Goal: Task Accomplishment & Management: Complete application form

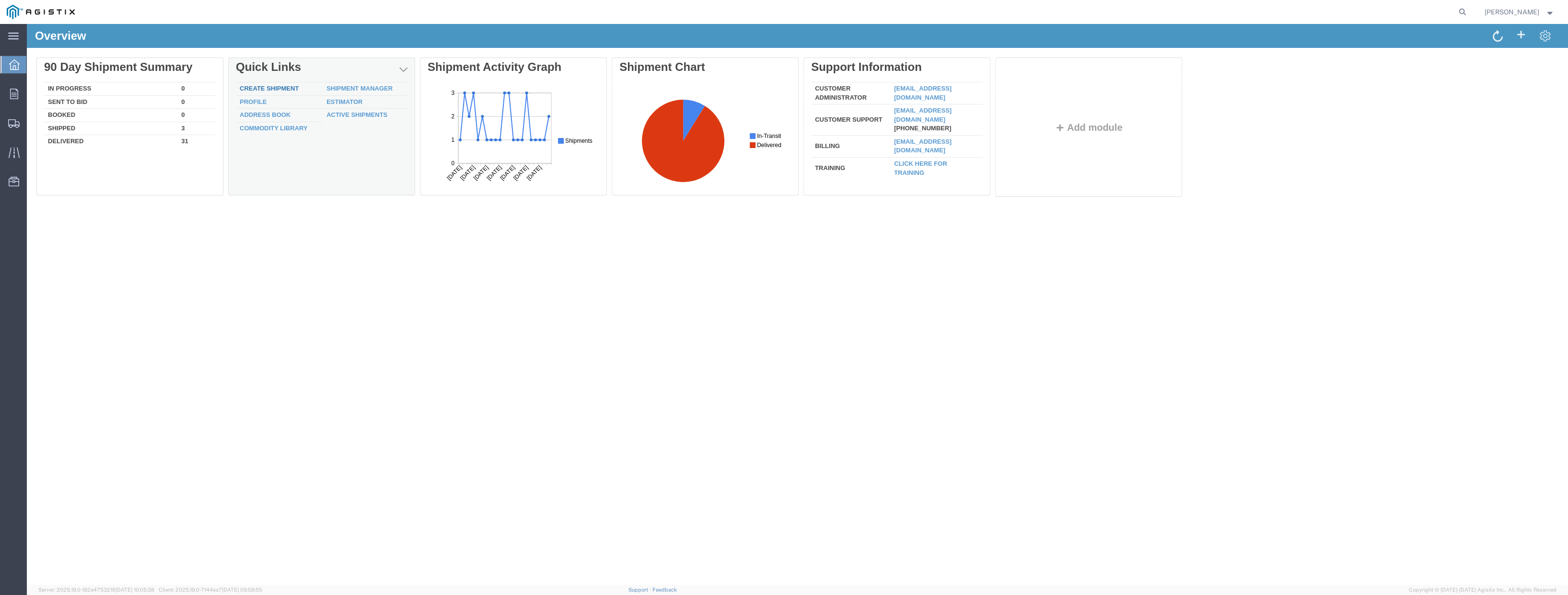
click at [271, 87] on link "Create Shipment" at bounding box center [269, 88] width 59 height 7
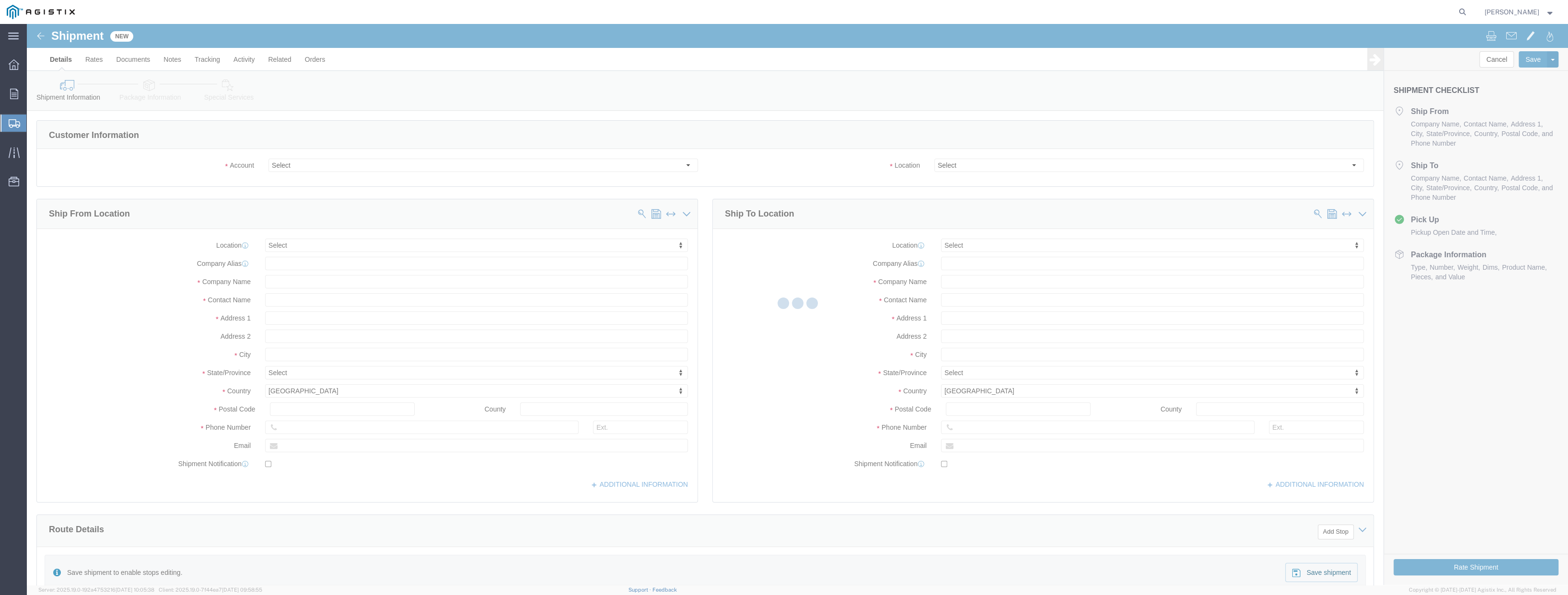
select select
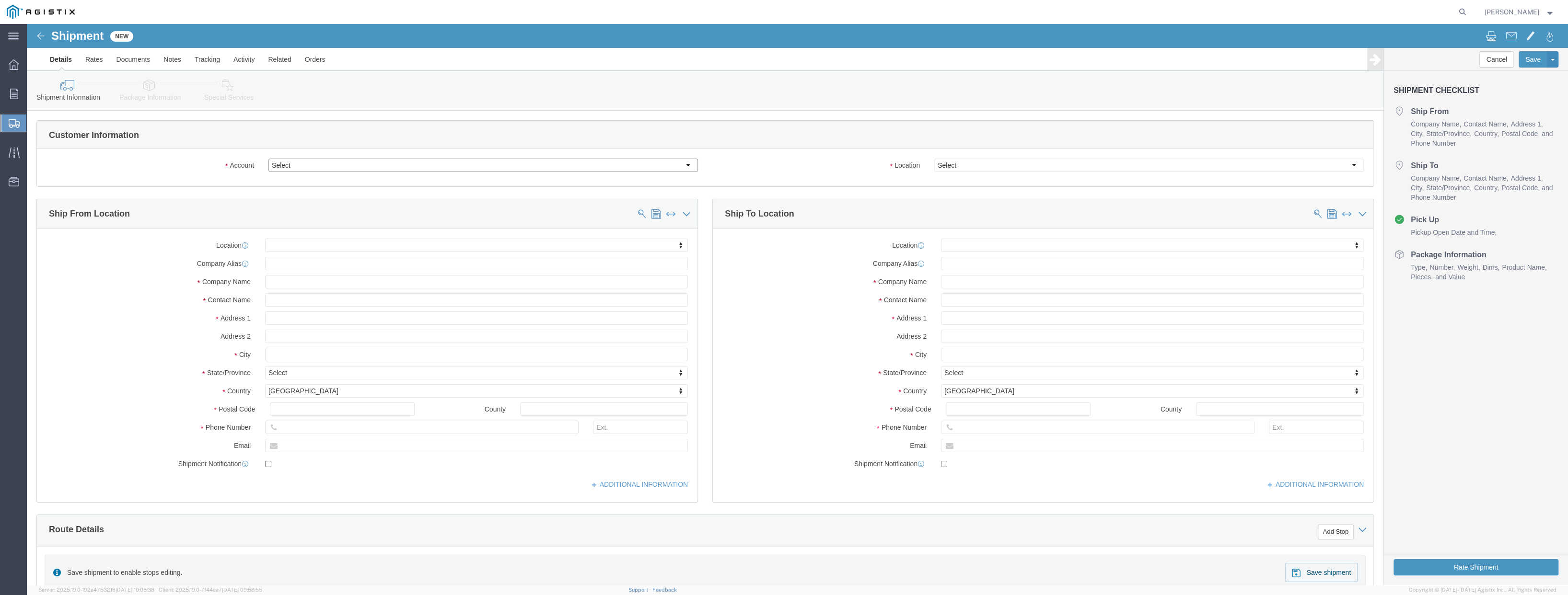
drag, startPoint x: 687, startPoint y: 167, endPoint x: 660, endPoint y: 144, distance: 35.5
click select "Select PG&E [PERSON_NAME] Engineering Corp"
select select "9596"
click select "Select PG&E [PERSON_NAME] Engineering Corp"
select select "PURCHORD"
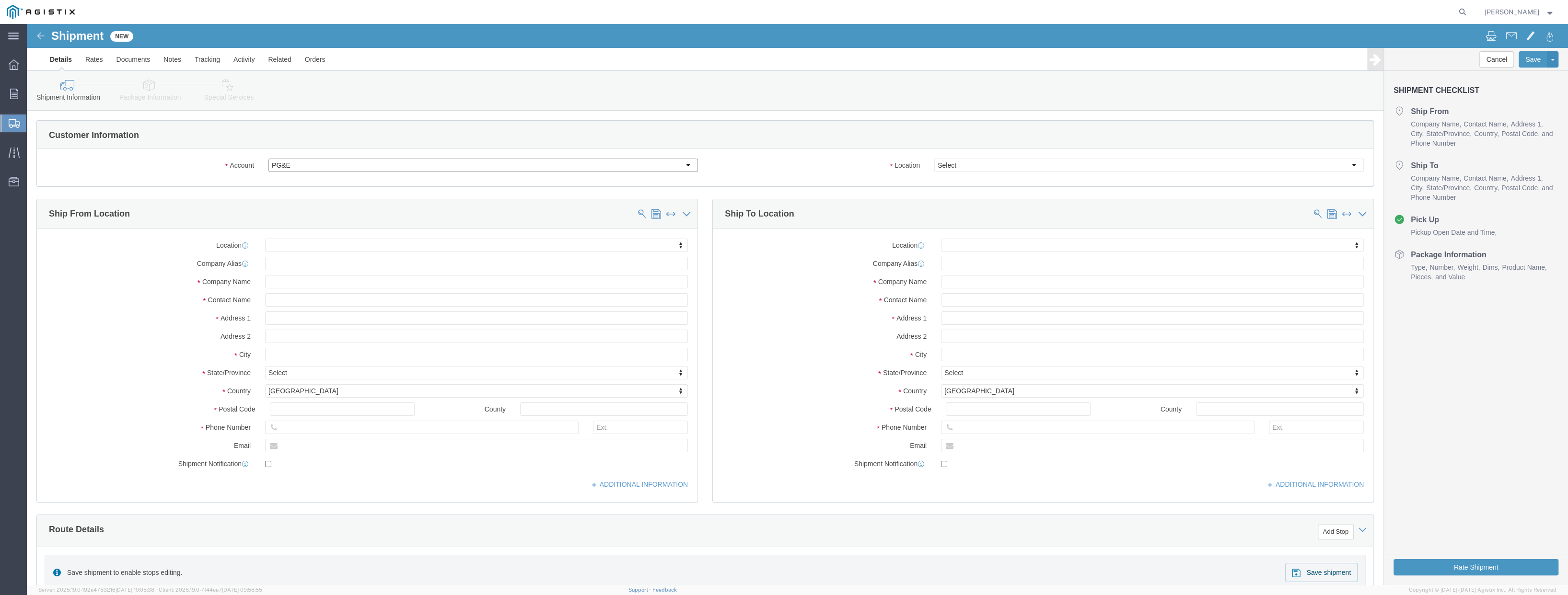
select select
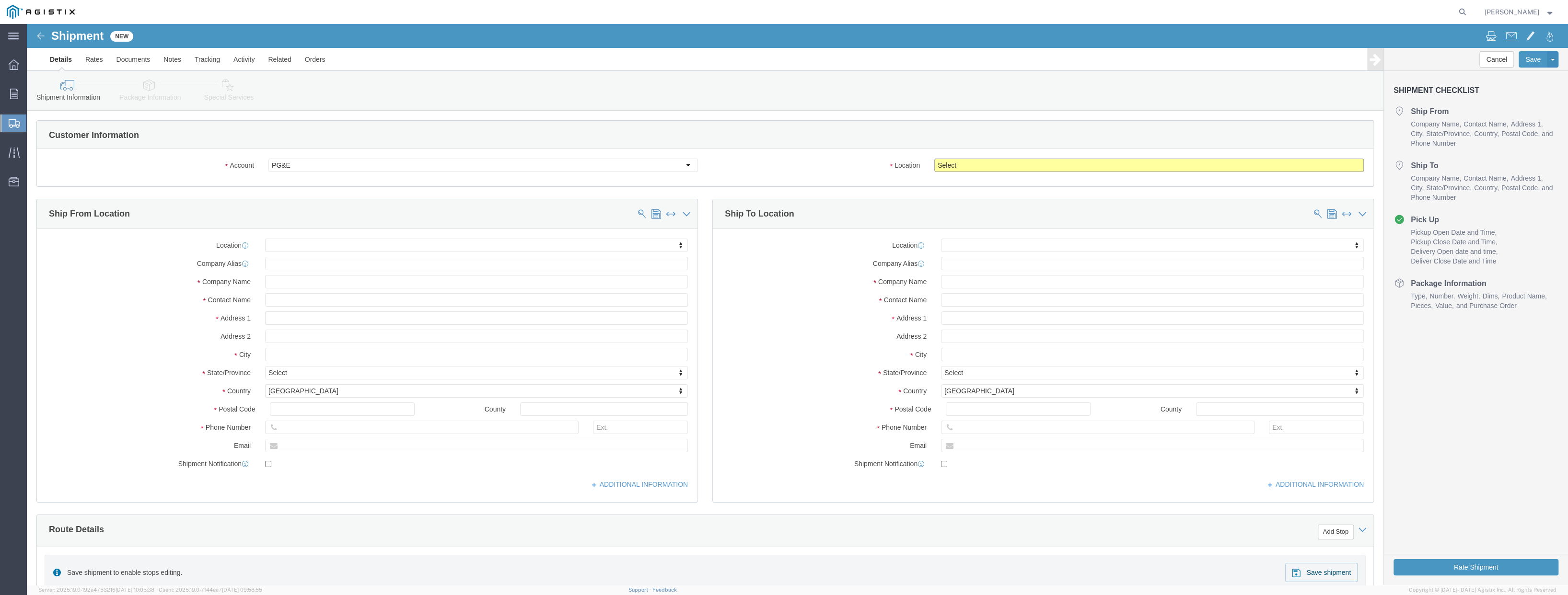
click select "Select All Others [GEOGRAPHIC_DATA] [GEOGRAPHIC_DATA] [GEOGRAPHIC_DATA] [GEOGRA…"
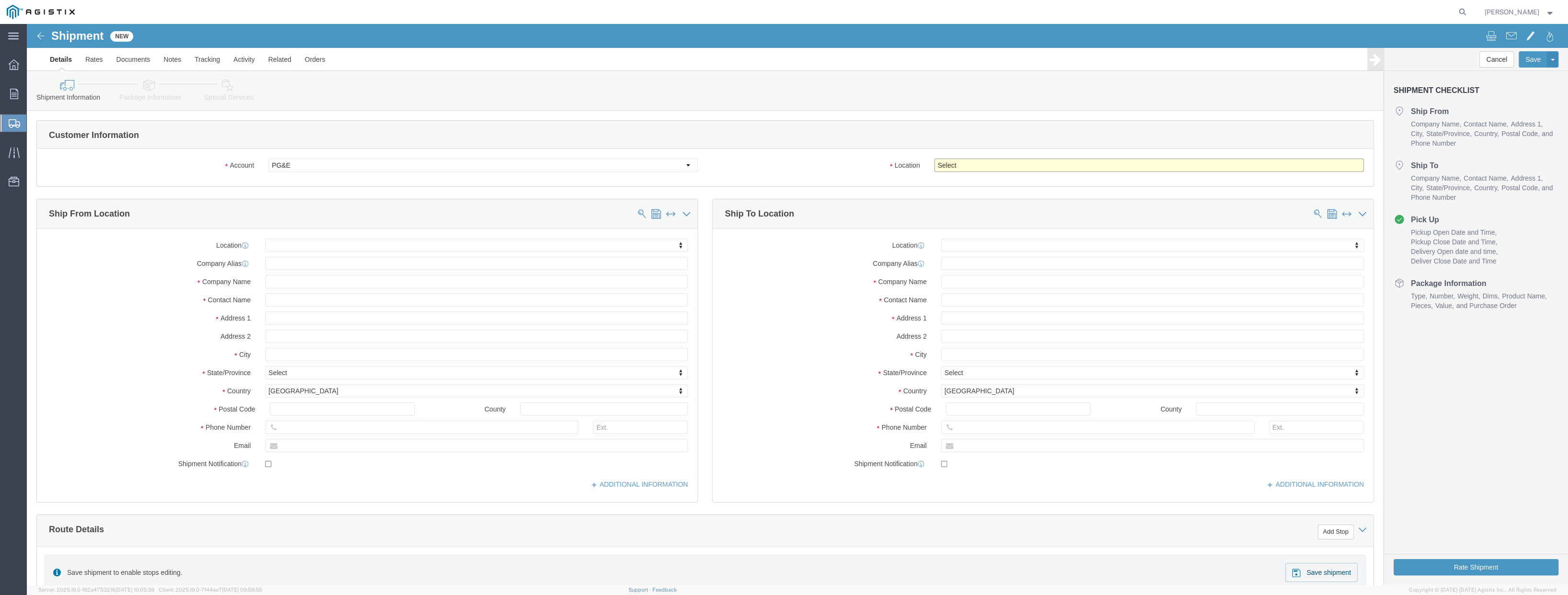
select select "19740"
click select "Select All Others [GEOGRAPHIC_DATA] [GEOGRAPHIC_DATA] [GEOGRAPHIC_DATA] [GEOGRA…"
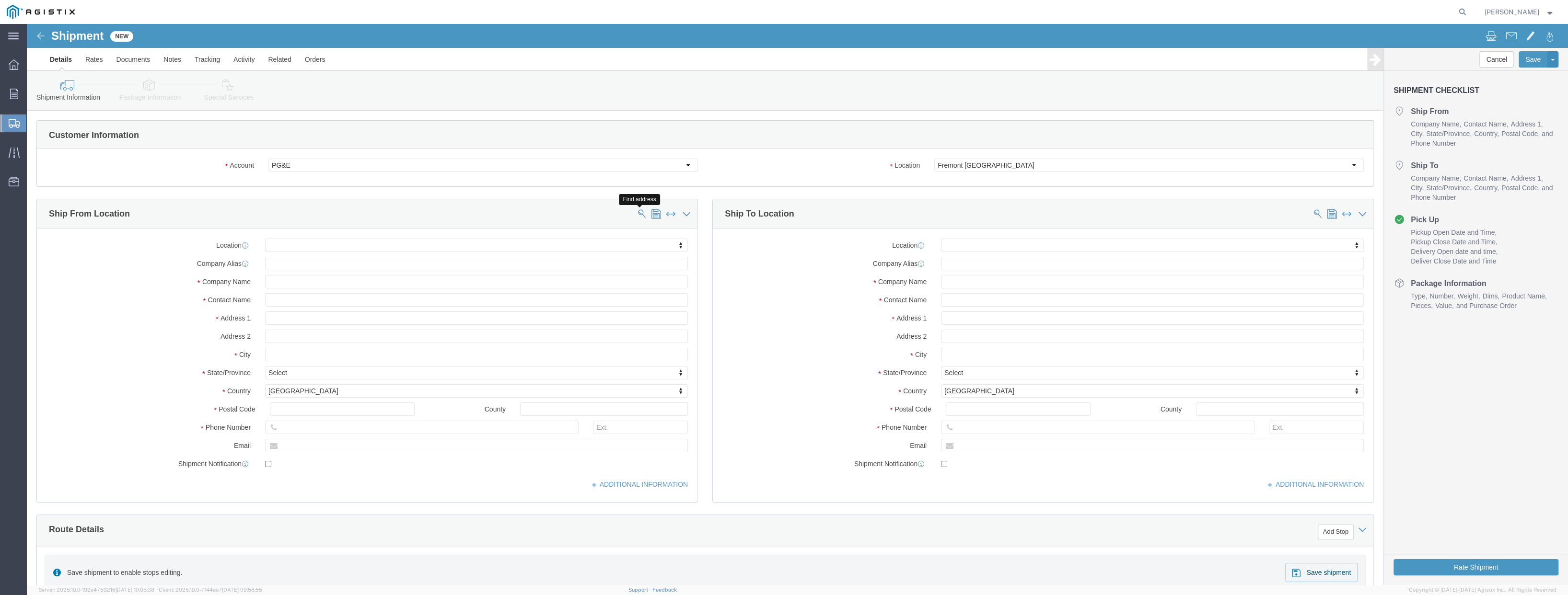
click span
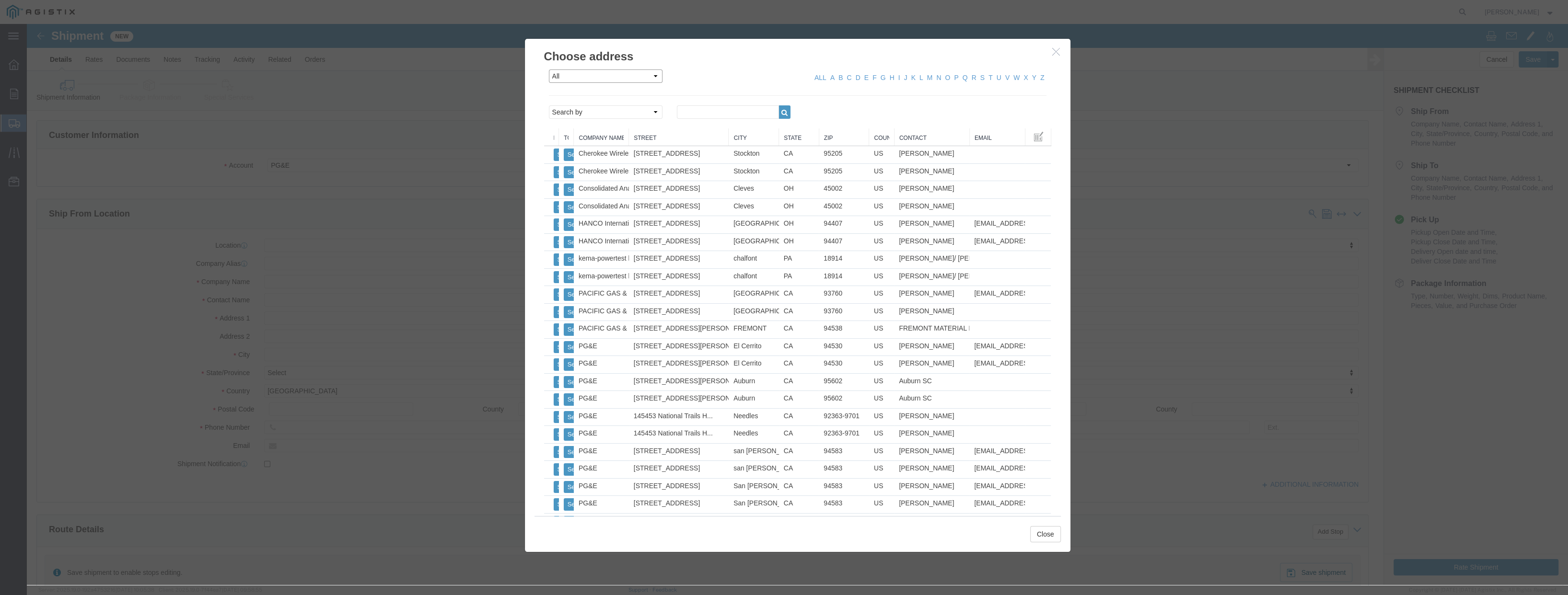
click select "All Company Location Other Personal Shared"
select select "PERSONAL"
click select "All Company Location Other Personal Shared"
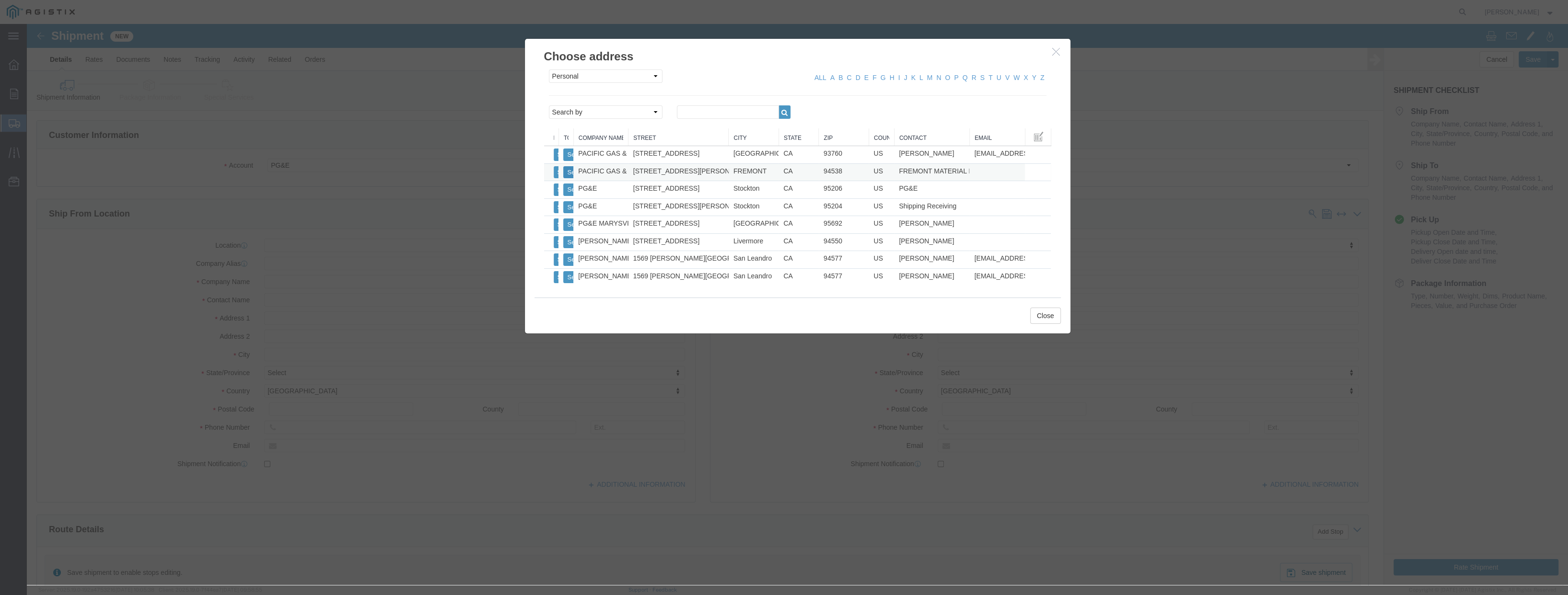
click button "Select"
select select
type input "PACIFIC GAS & ELECTRIC"
type input "FREMONT MATERIAL DIST CENTER"
type input "[STREET_ADDRESS][PERSON_NAME]"
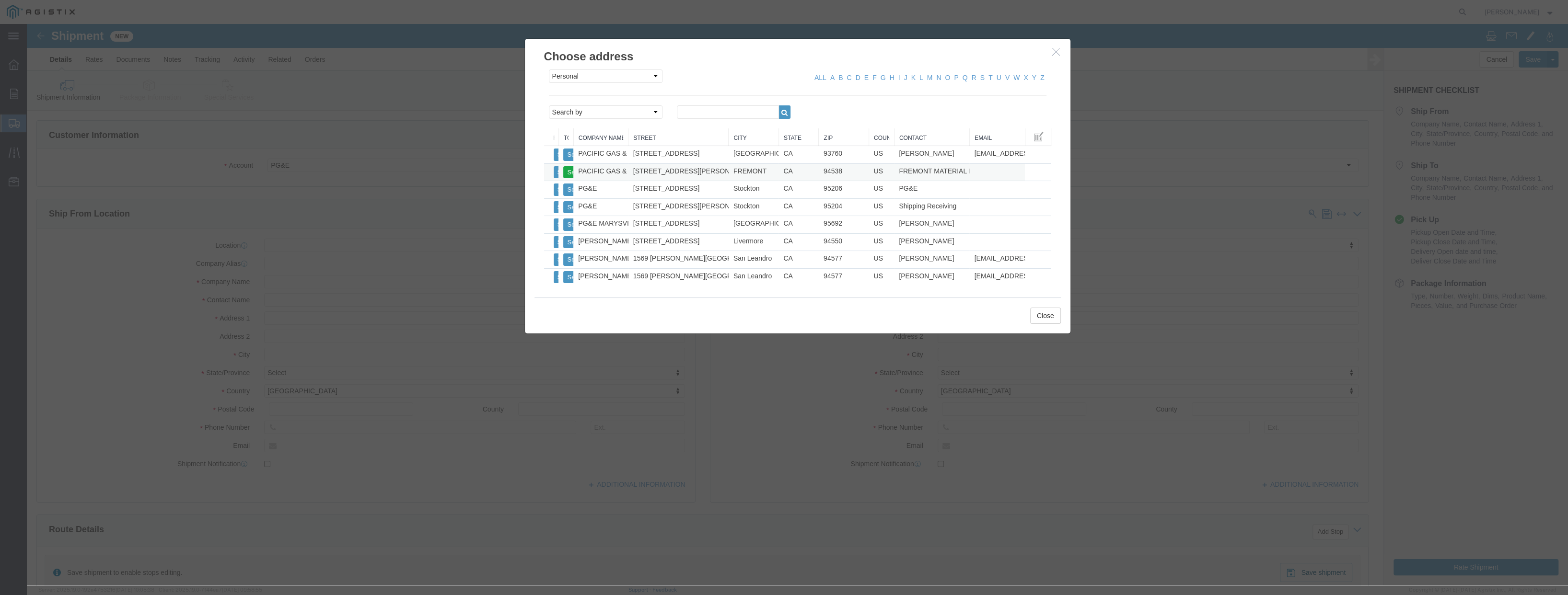
type input "FREMONT"
type input "94538"
type input "[PHONE_NUMBER]"
select select "CA"
click button "Select"
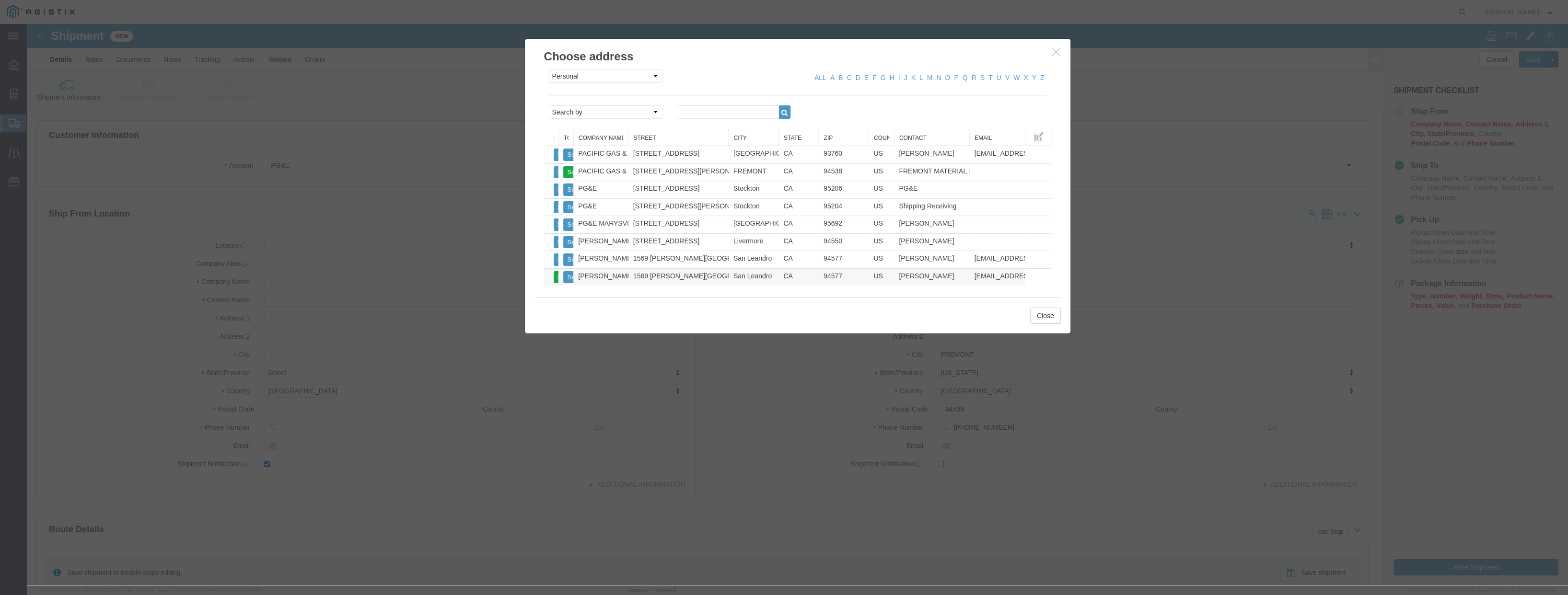
select select
type input "[PERSON_NAME] ENGINEERING CORP"
type input "[PERSON_NAME]"
type input "1569 [PERSON_NAME][GEOGRAPHIC_DATA]"
type input "San Leandro"
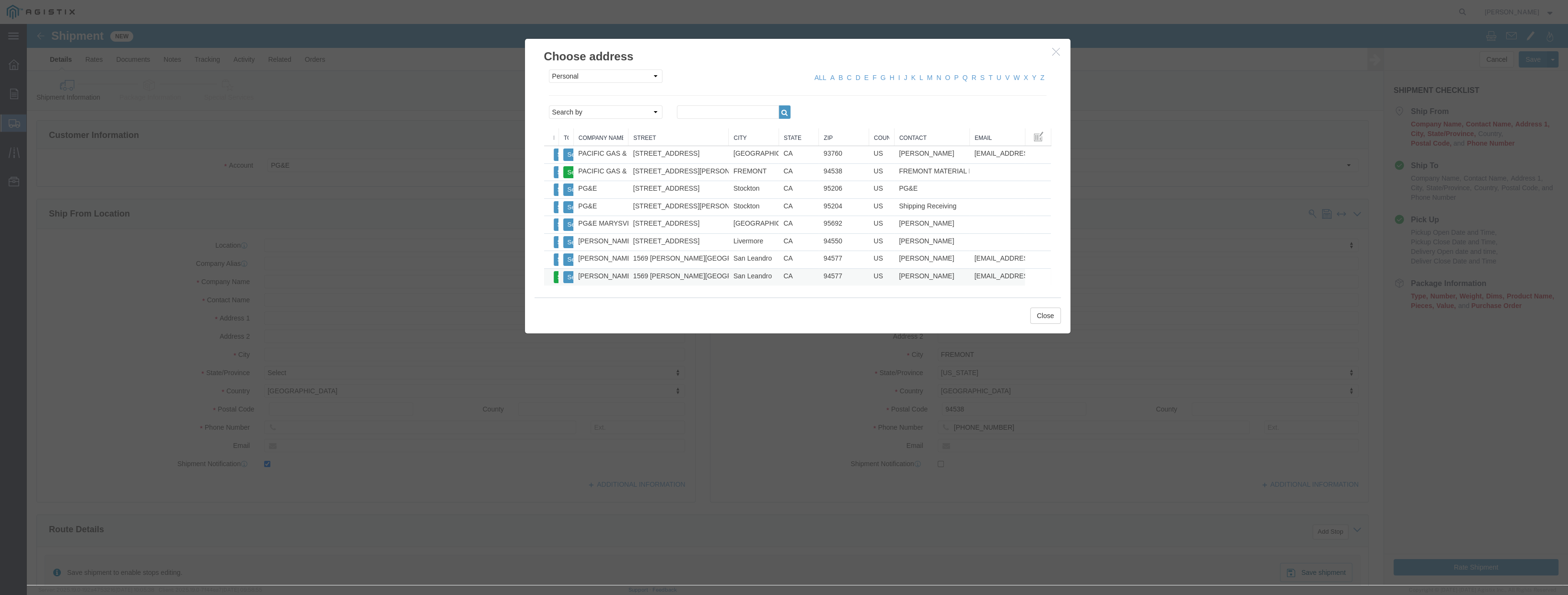
type input "94577"
type input "[PHONE_NUMBER]"
type input "[EMAIL_ADDRESS][PERSON_NAME][DOMAIN_NAME]"
checkbox input "true"
select select "CA"
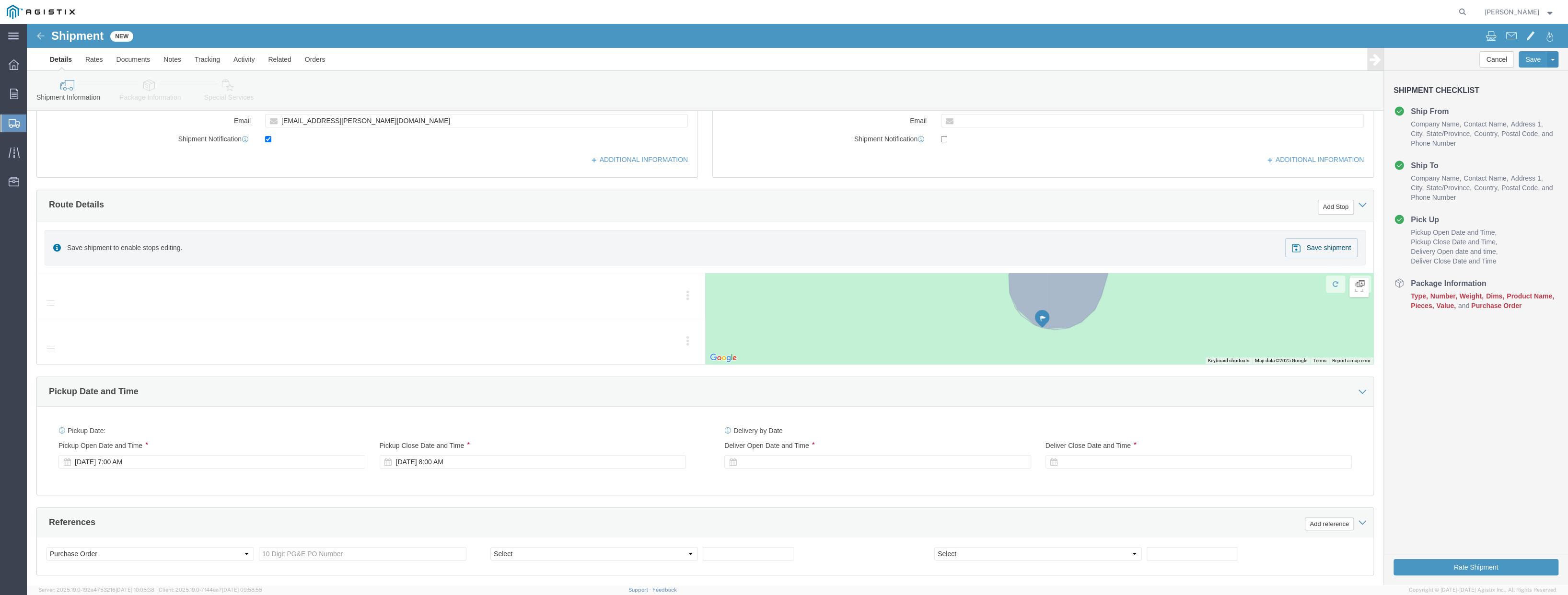
scroll to position [335, 0]
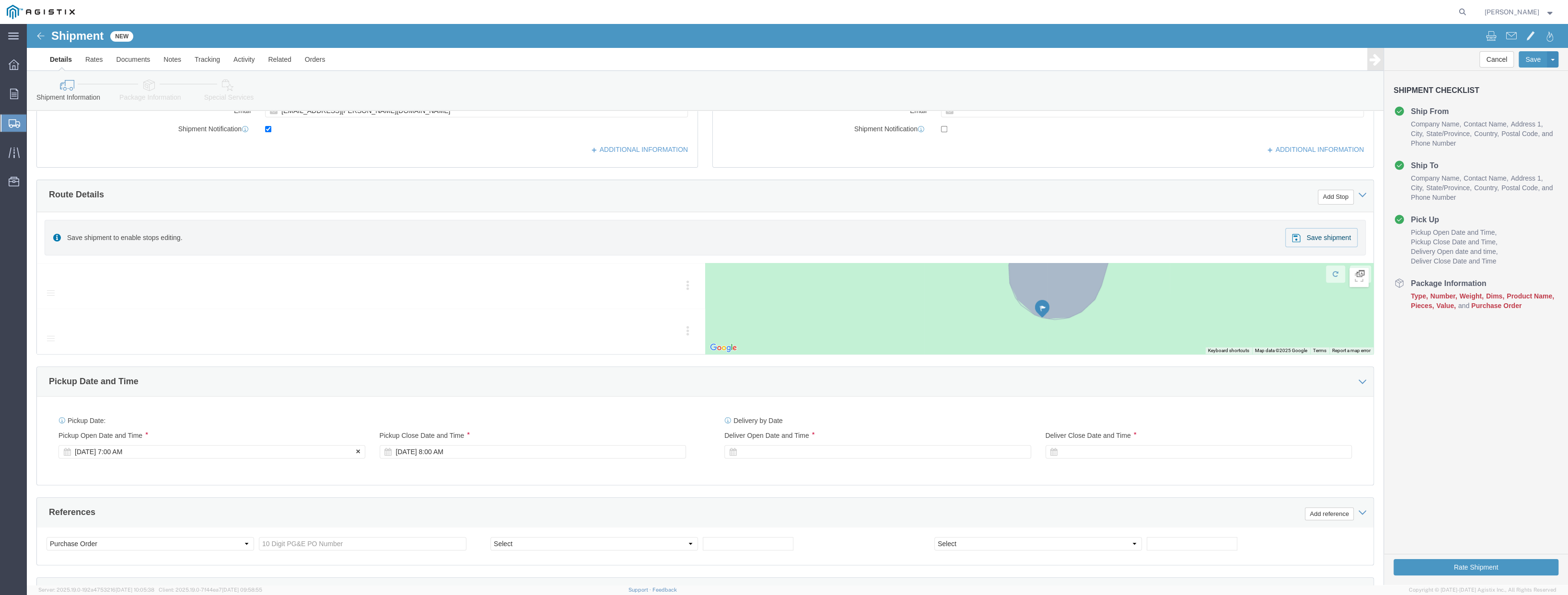
click div "[DATE] 7:00 AM"
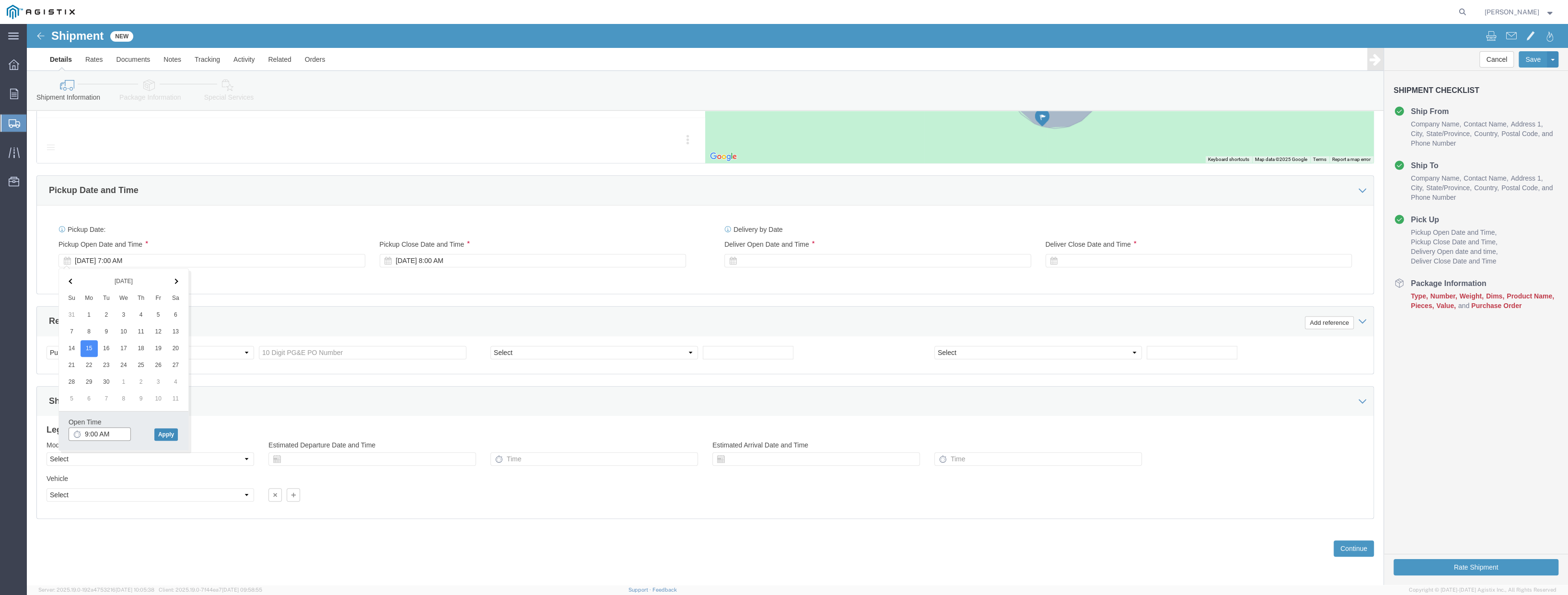
type input "9:00 AM"
click button "Apply"
click div "[DATE] 10:00 AM"
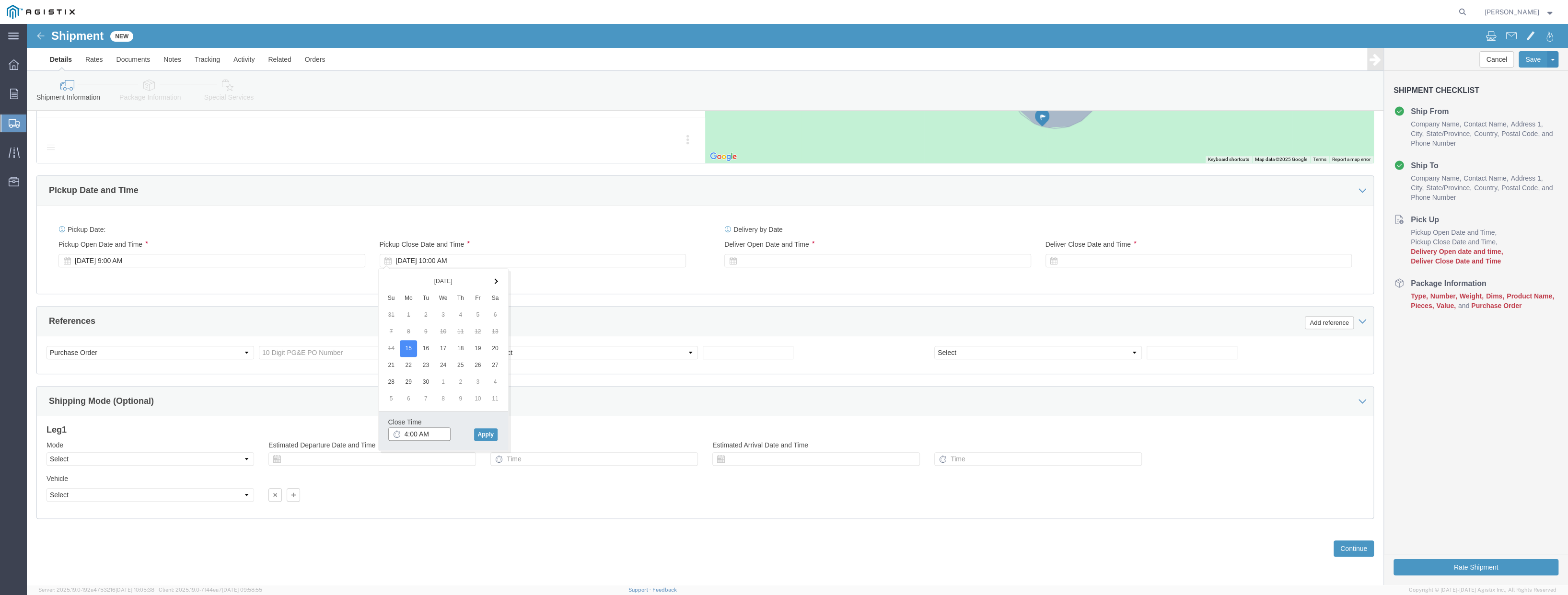
click input "4:00 AM"
type input "4:00 PM"
click button "Apply"
click div
click input "5:00 PM"
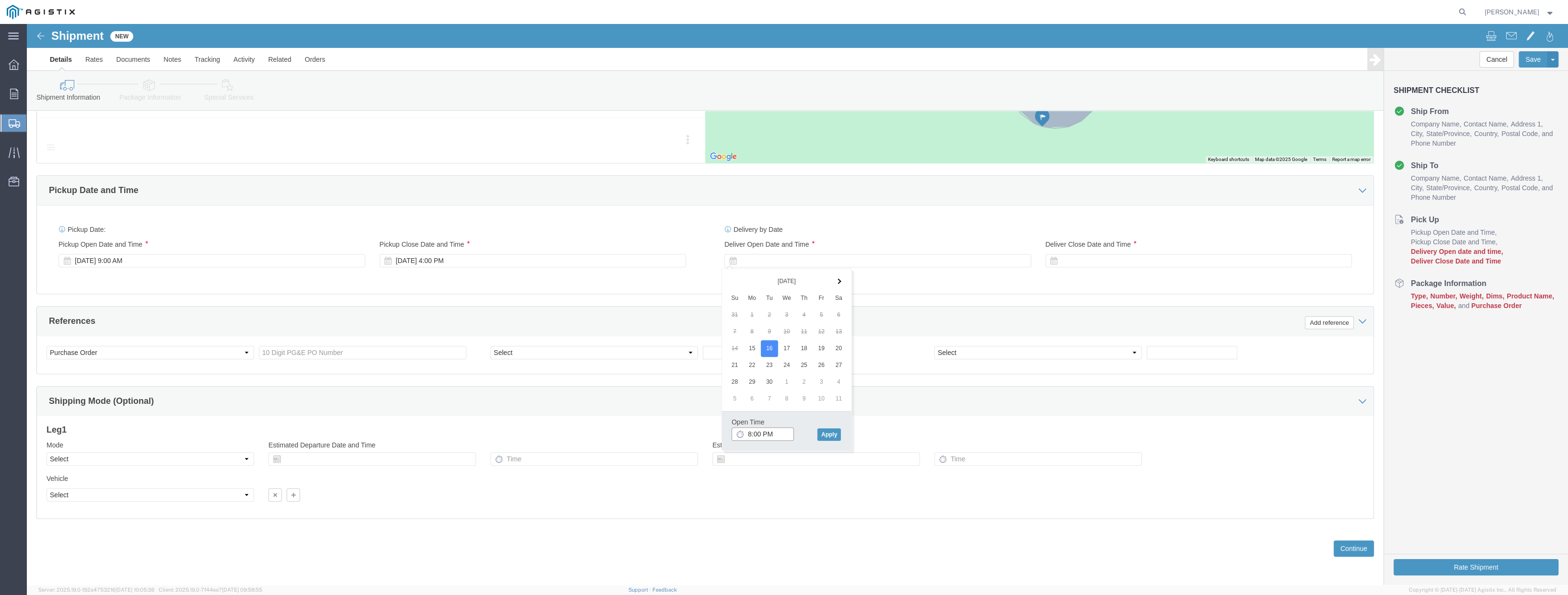
click input "8:00 PM"
type input "8:00 AM"
click button "Apply"
click div
click button "Apply"
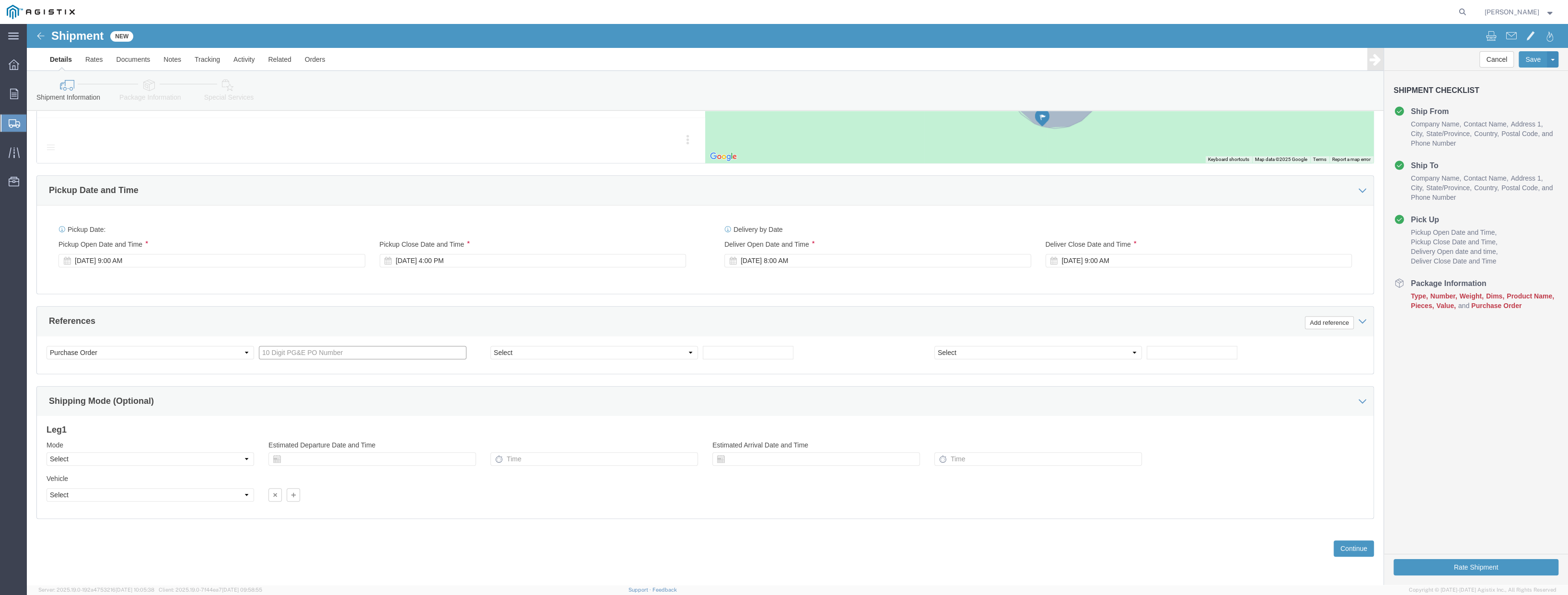
click input "text"
paste input "3501410788"
type input "3501410788"
click button "Continue"
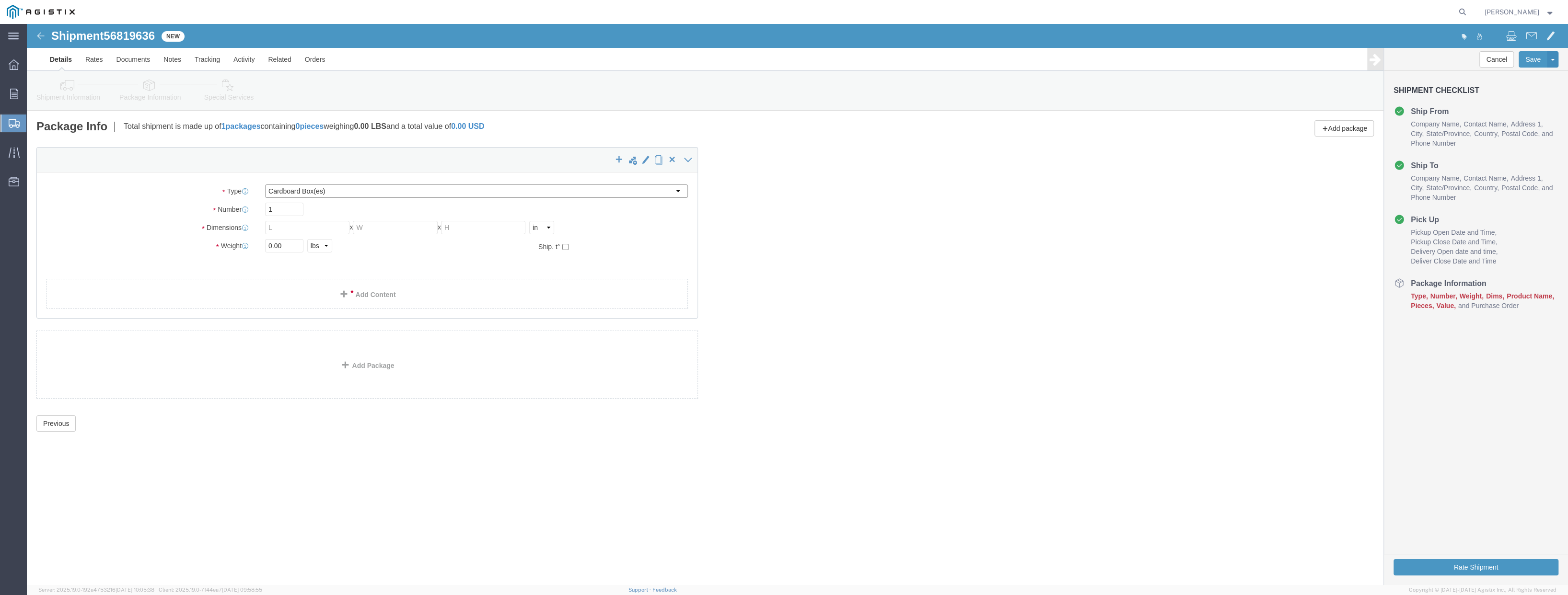
click select "Select Bulk Bundle(s) Cardboard Box(es) Carton(s) Crate(s) Drum(s) (Fiberboard)…"
select select "PSNS"
click select "Select Bulk Bundle(s) Cardboard Box(es) Carton(s) Crate(s) Drum(s) (Fiberboard)…"
drag, startPoint x: 268, startPoint y: 240, endPoint x: 222, endPoint y: 236, distance: 46.2
click div "Weight 0.00 Select kgs lbs Ship. t°"
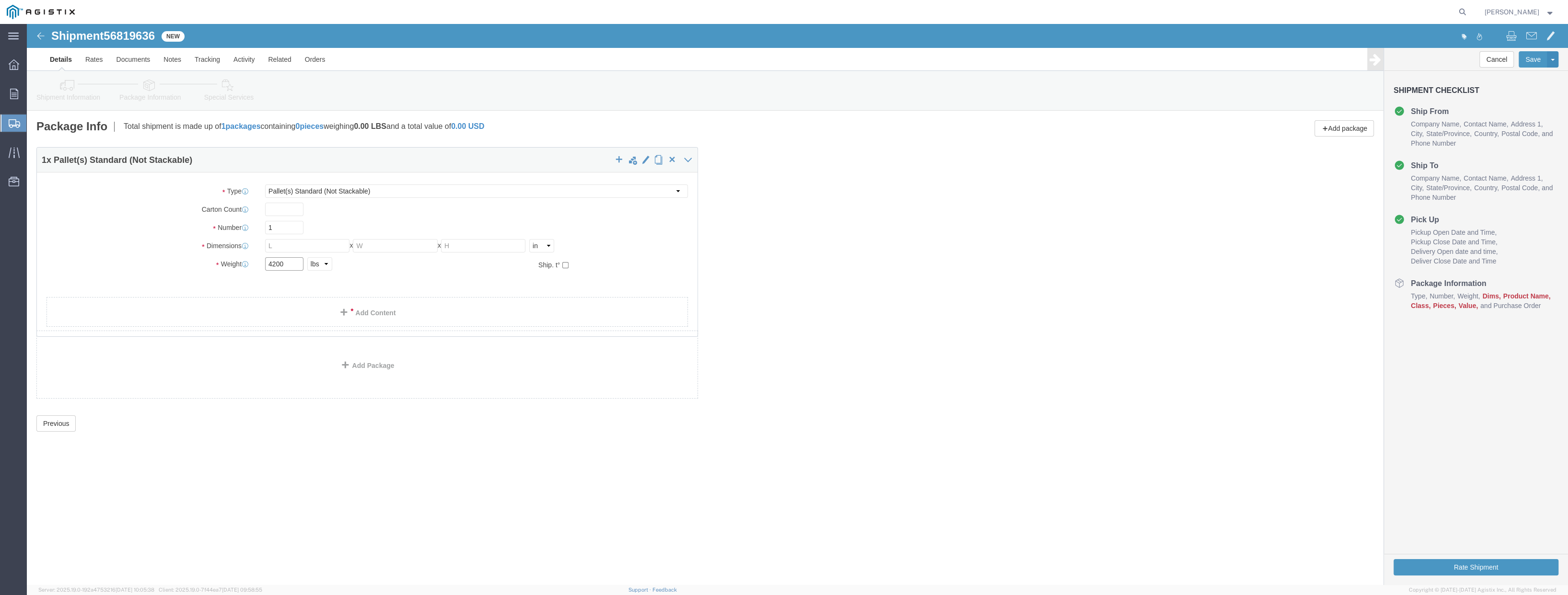
type input "4200"
drag, startPoint x: 255, startPoint y: 203, endPoint x: 212, endPoint y: 196, distance: 43.6
click div "Package Type Select Bulk Bundle(s) Cardboard Box(es) Carton(s) Crate(s) Drum(s)…"
type input "5"
click input "text"
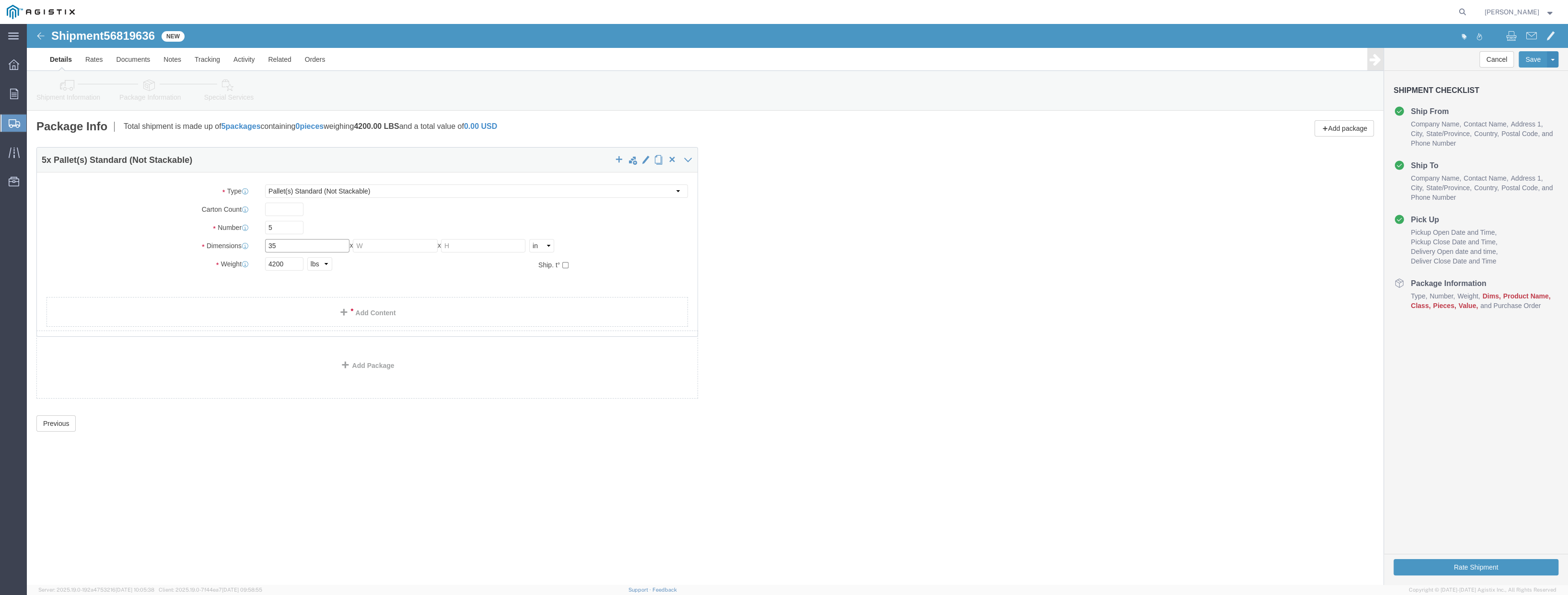
type input "35"
click link "Add Content"
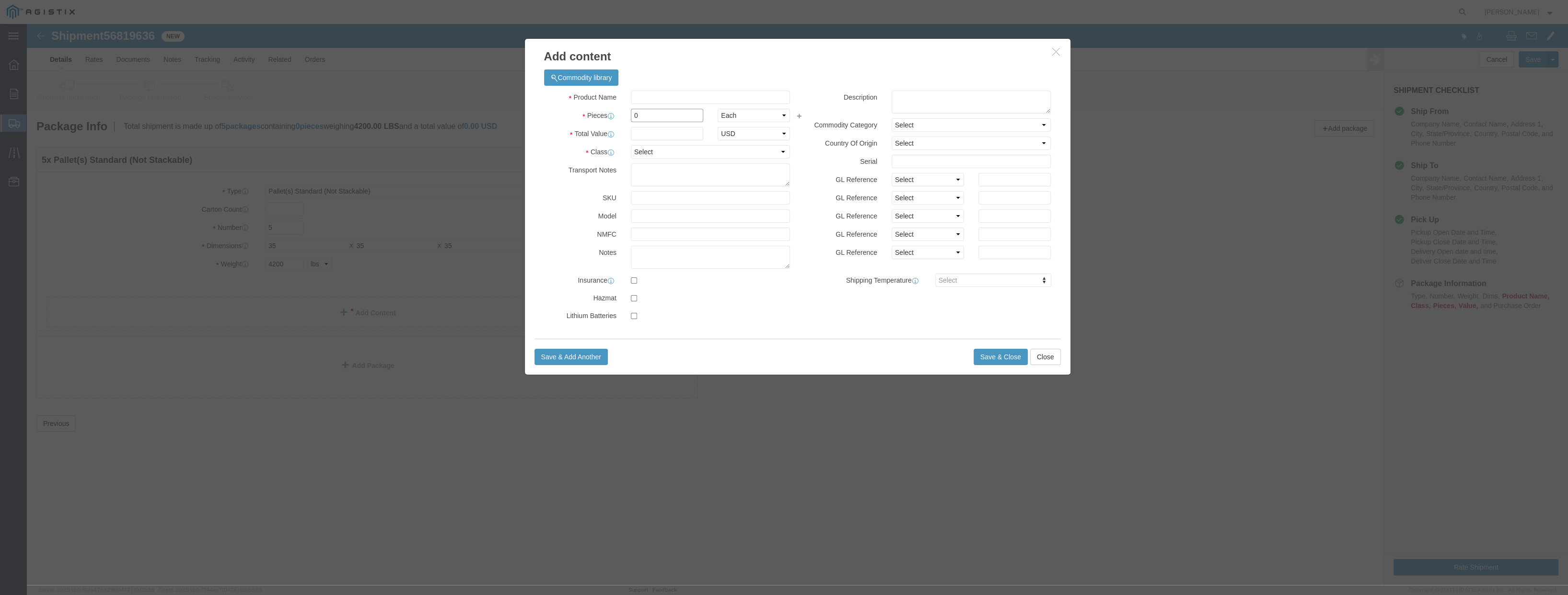
drag, startPoint x: 615, startPoint y: 95, endPoint x: 580, endPoint y: 90, distance: 35.4
click div "Pieces 0 Select Bag Barrels 100Board Feet Bottle Box Blister Pack Carats Can Ca…"
type input "5"
click input "text"
type input "125000"
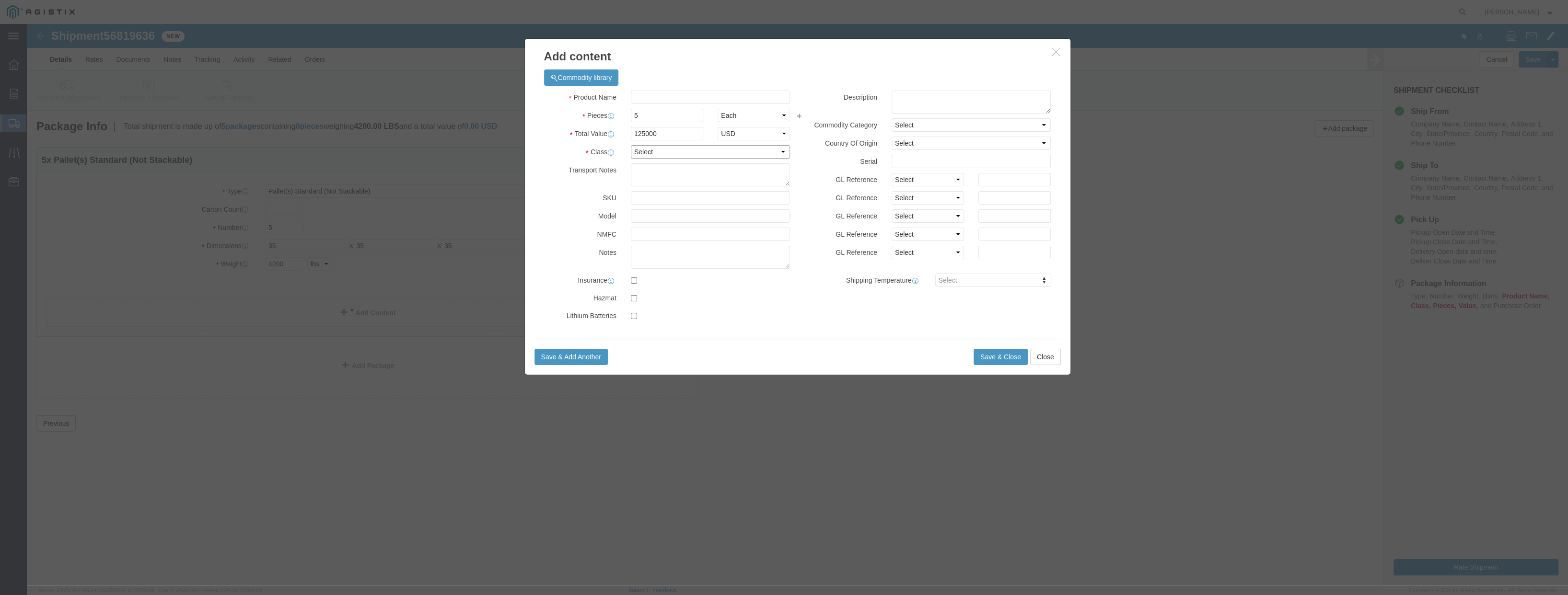
click select "Select 50 55 60 65 70 85 92.5 100 125 175 250 300 400"
select select "100"
click select "Select 50 55 60 65 70 85 92.5 100 125 175 250 300 400"
click input "text"
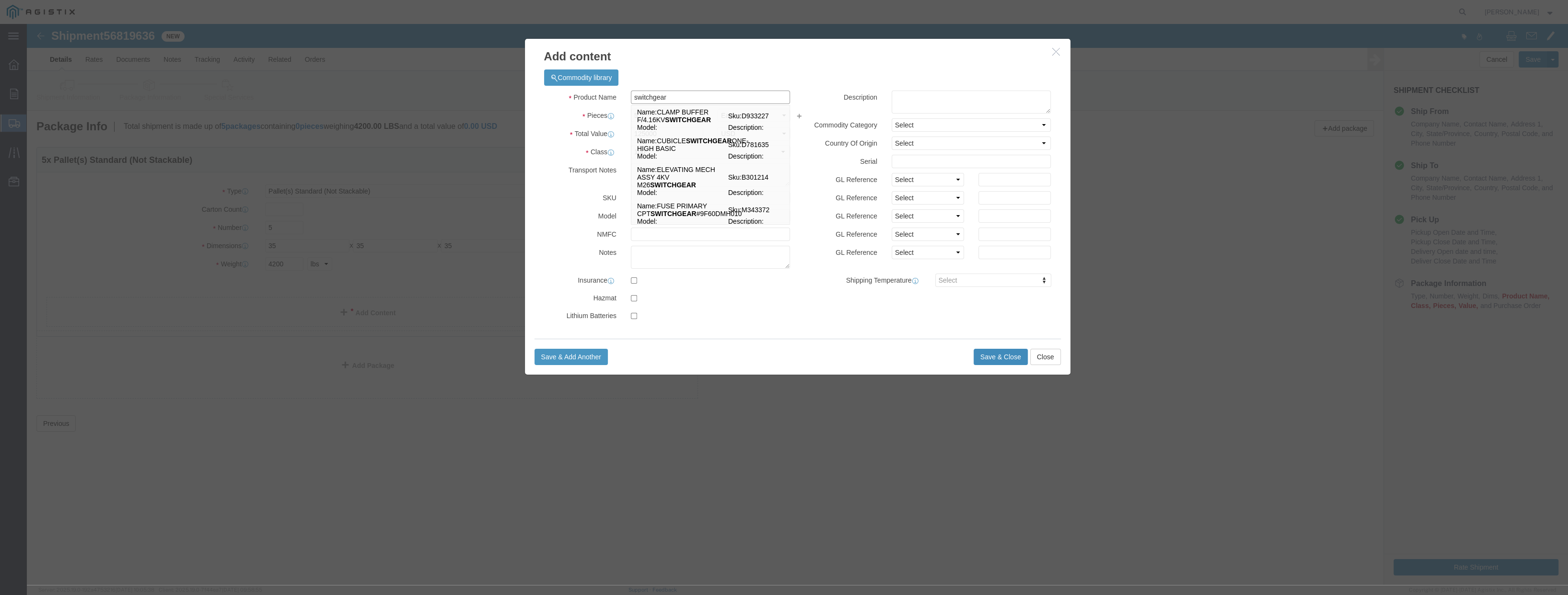
type input "switchgear"
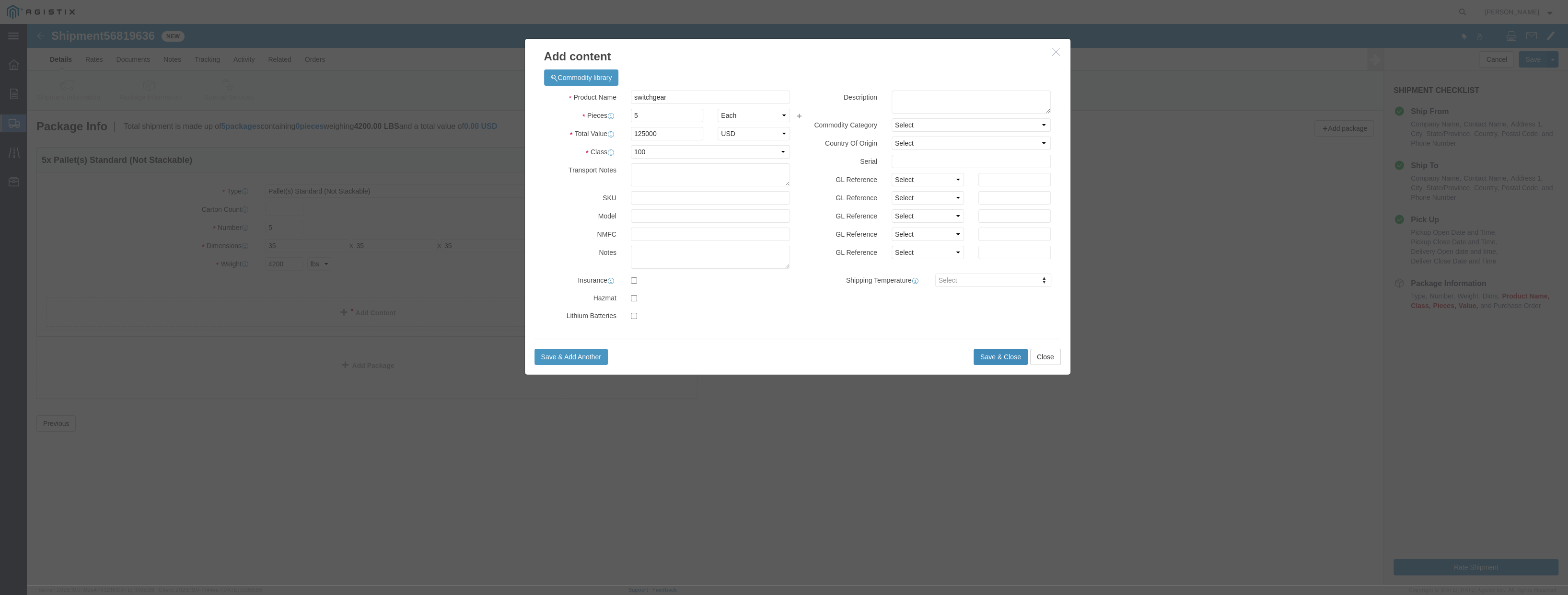
click button "Save & Close"
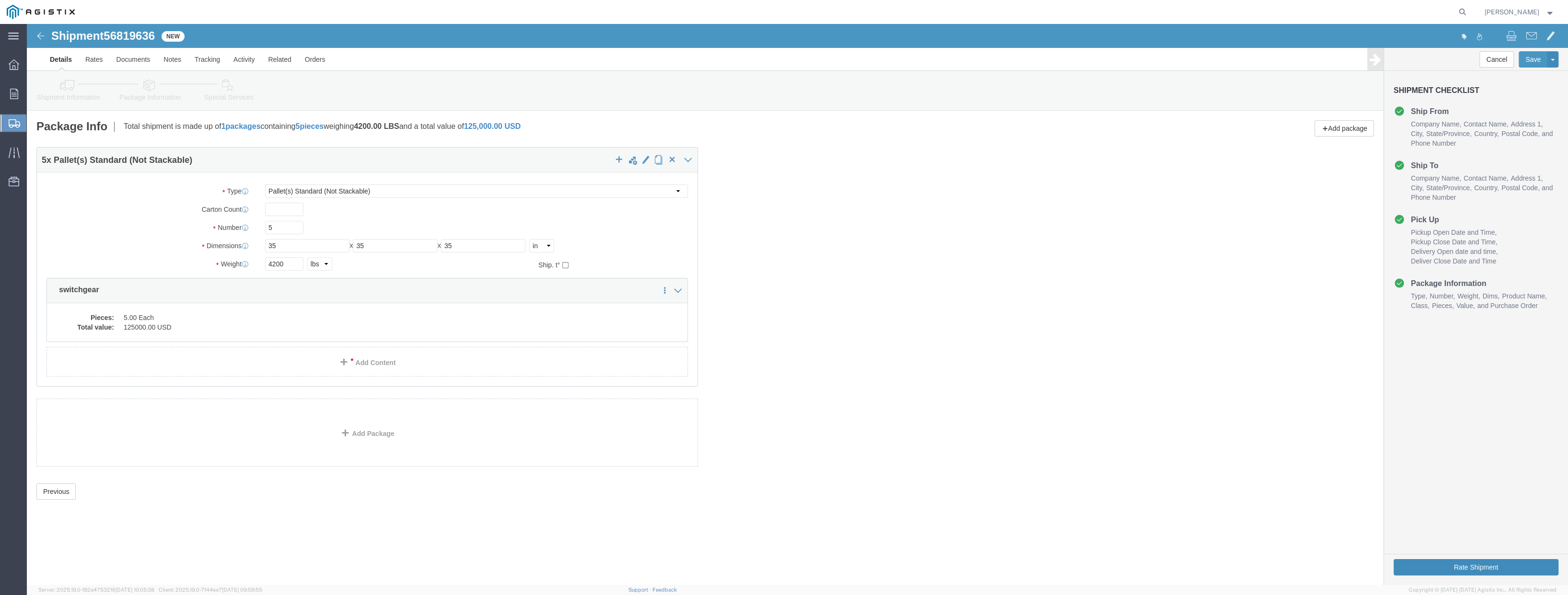
click button "Rate Shipment"
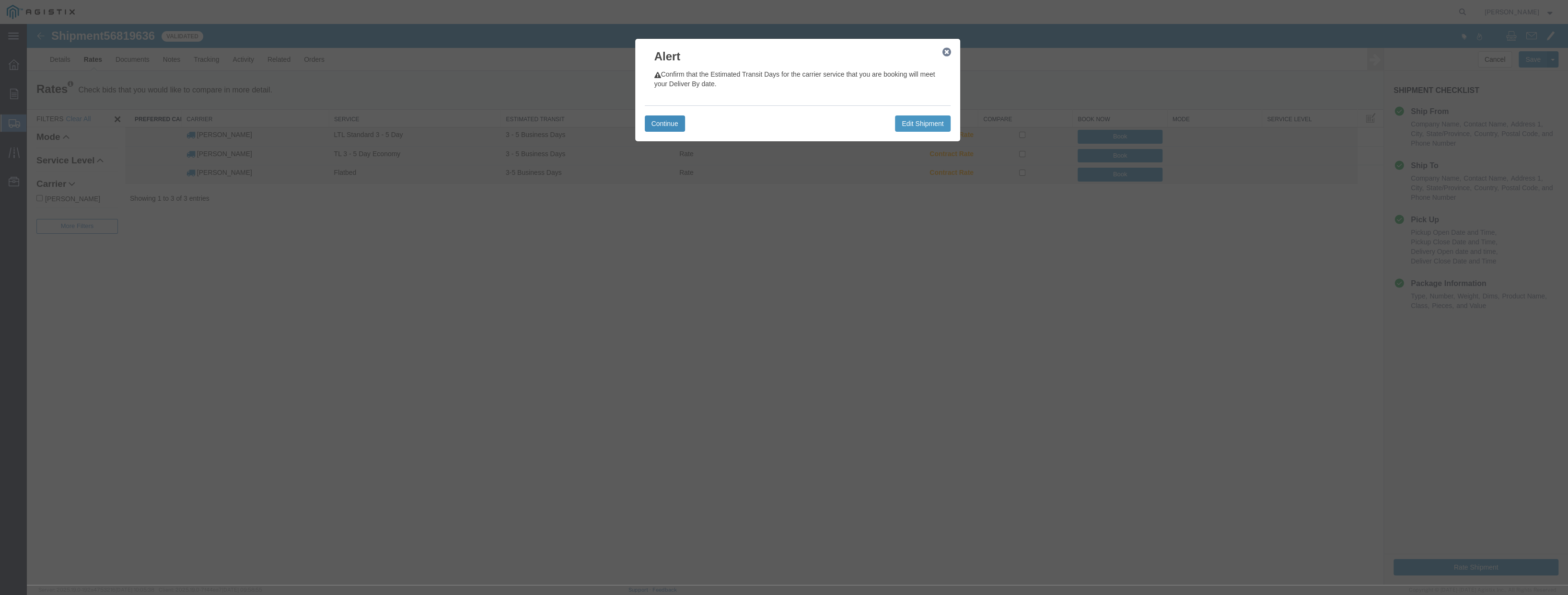
click at [684, 123] on button "Continue" at bounding box center [665, 124] width 40 height 17
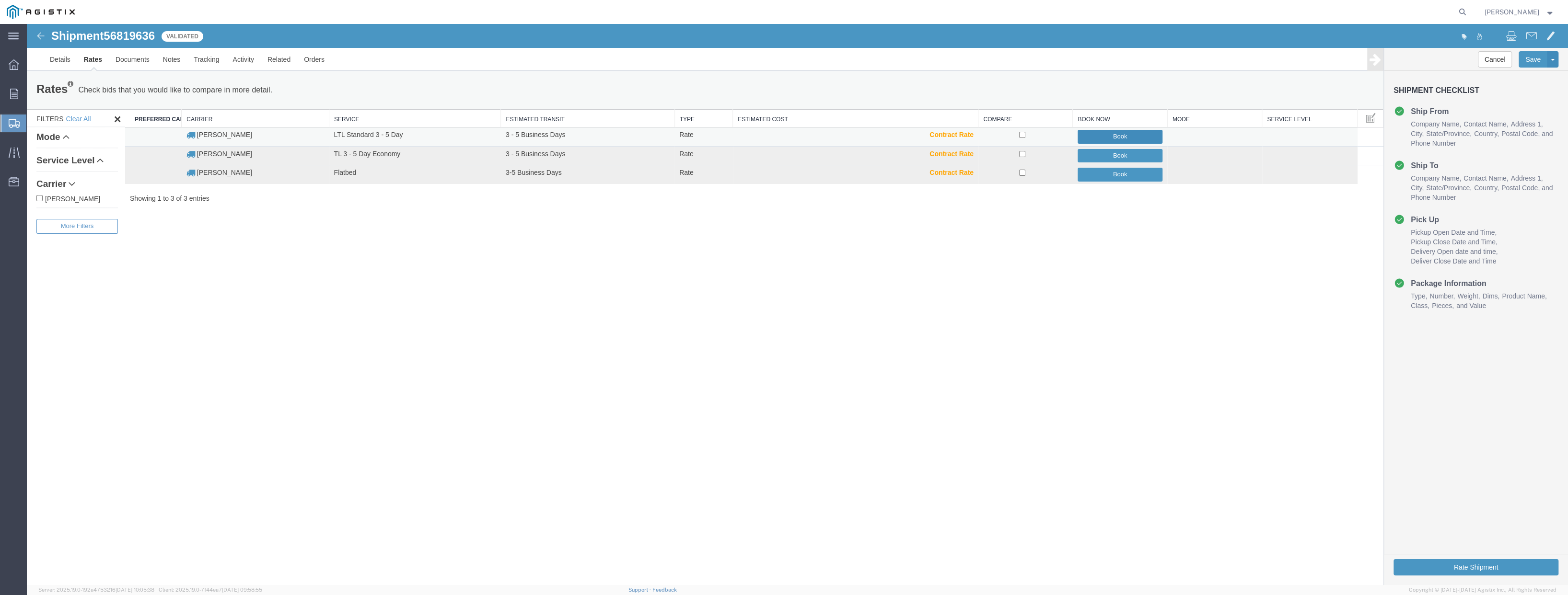
click at [1128, 135] on button "Book" at bounding box center [1121, 136] width 86 height 14
